Goal: Transaction & Acquisition: Purchase product/service

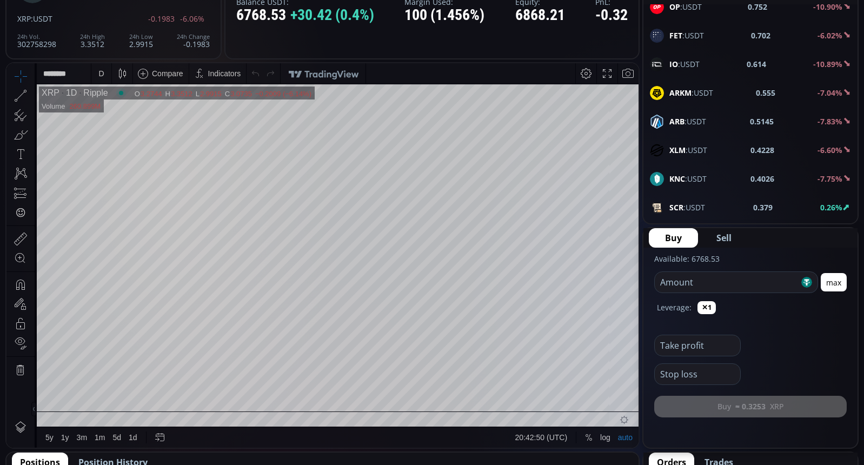
scroll to position [880, 0]
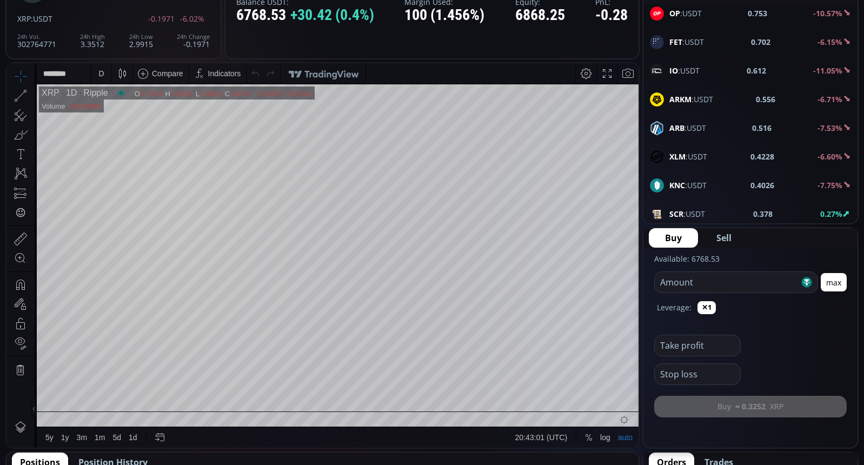
click at [102, 77] on div "D" at bounding box center [100, 73] width 5 height 9
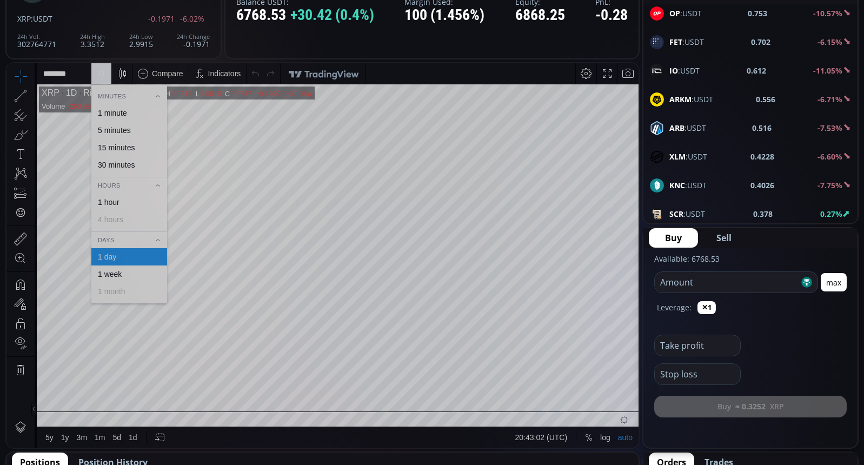
click at [117, 115] on div "1 minute" at bounding box center [112, 113] width 29 height 9
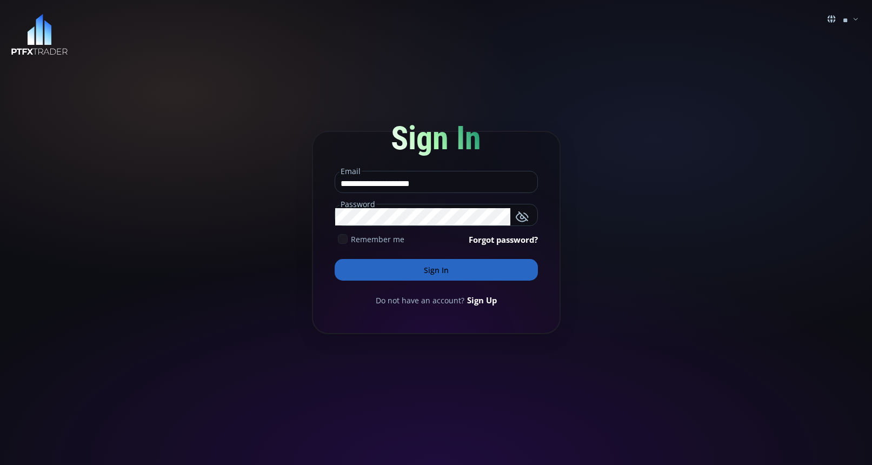
click at [449, 266] on button "Sign In" at bounding box center [436, 270] width 203 height 22
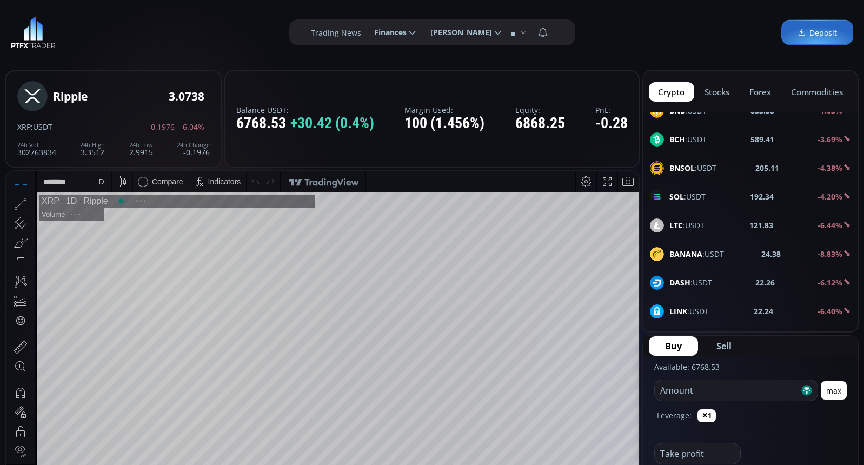
scroll to position [162, 0]
